Goal: Register for event/course

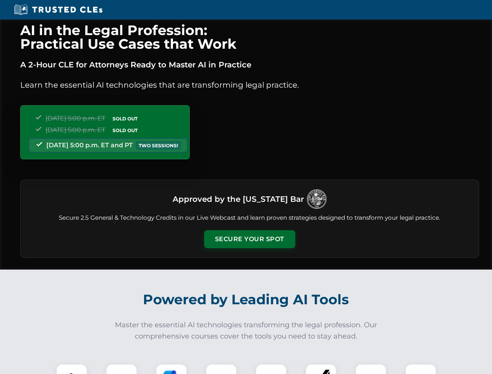
click at [249, 239] on button "Secure Your Spot" at bounding box center [249, 239] width 91 height 18
click at [72, 369] on img at bounding box center [71, 379] width 23 height 23
click at [122, 369] on div at bounding box center [121, 379] width 31 height 31
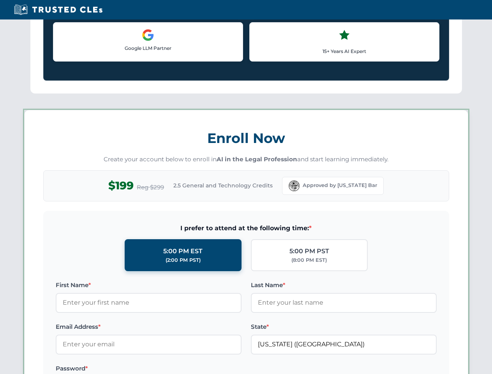
click at [221, 369] on label "Password *" at bounding box center [149, 368] width 186 height 9
